Goal: Find specific page/section: Find specific page/section

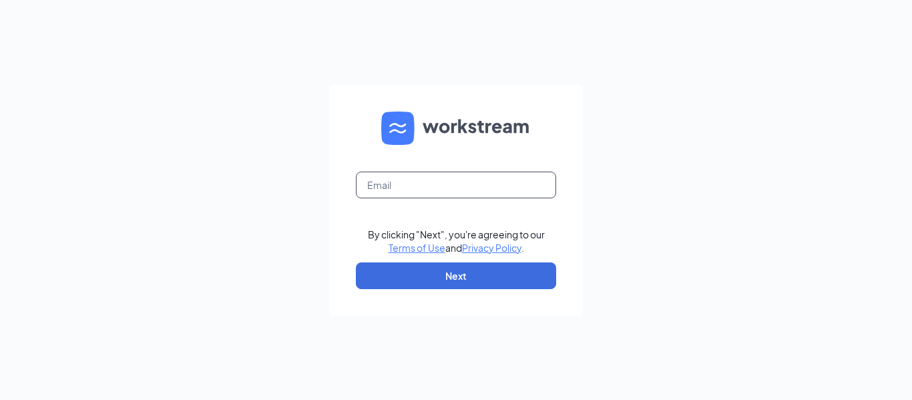
click at [424, 192] on input "text" at bounding box center [456, 185] width 200 height 27
type input "ivwendys1112@gmail.com"
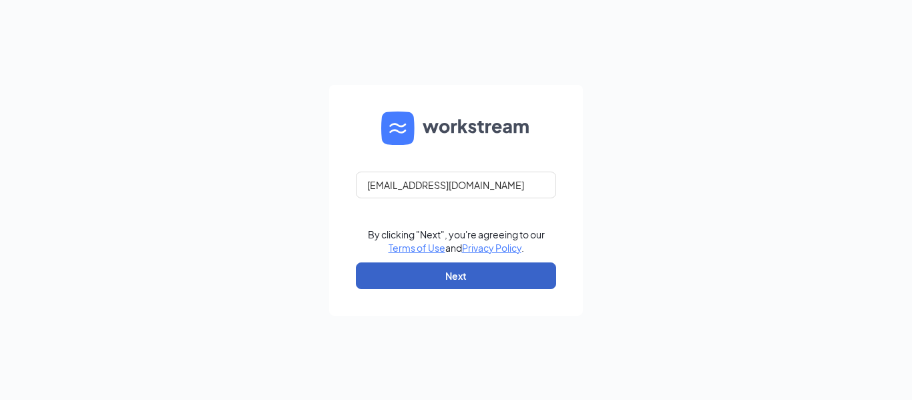
click at [451, 277] on button "Next" at bounding box center [456, 275] width 200 height 27
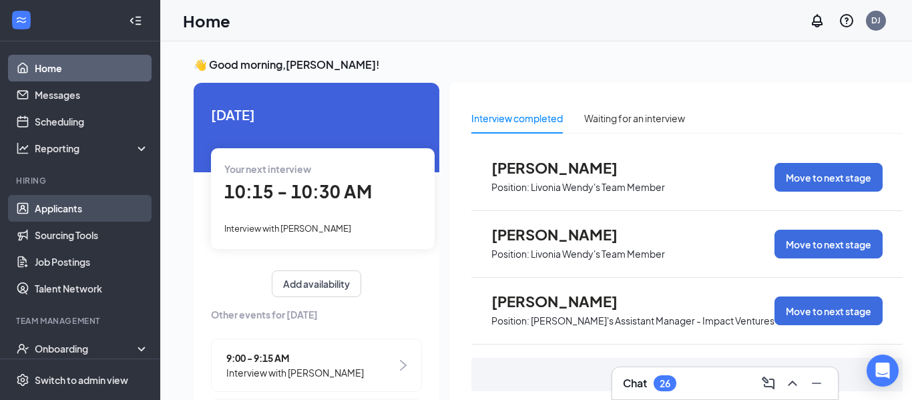
click at [62, 211] on link "Applicants" at bounding box center [92, 208] width 114 height 27
